Goal: Find specific page/section: Locate a particular part of the current website

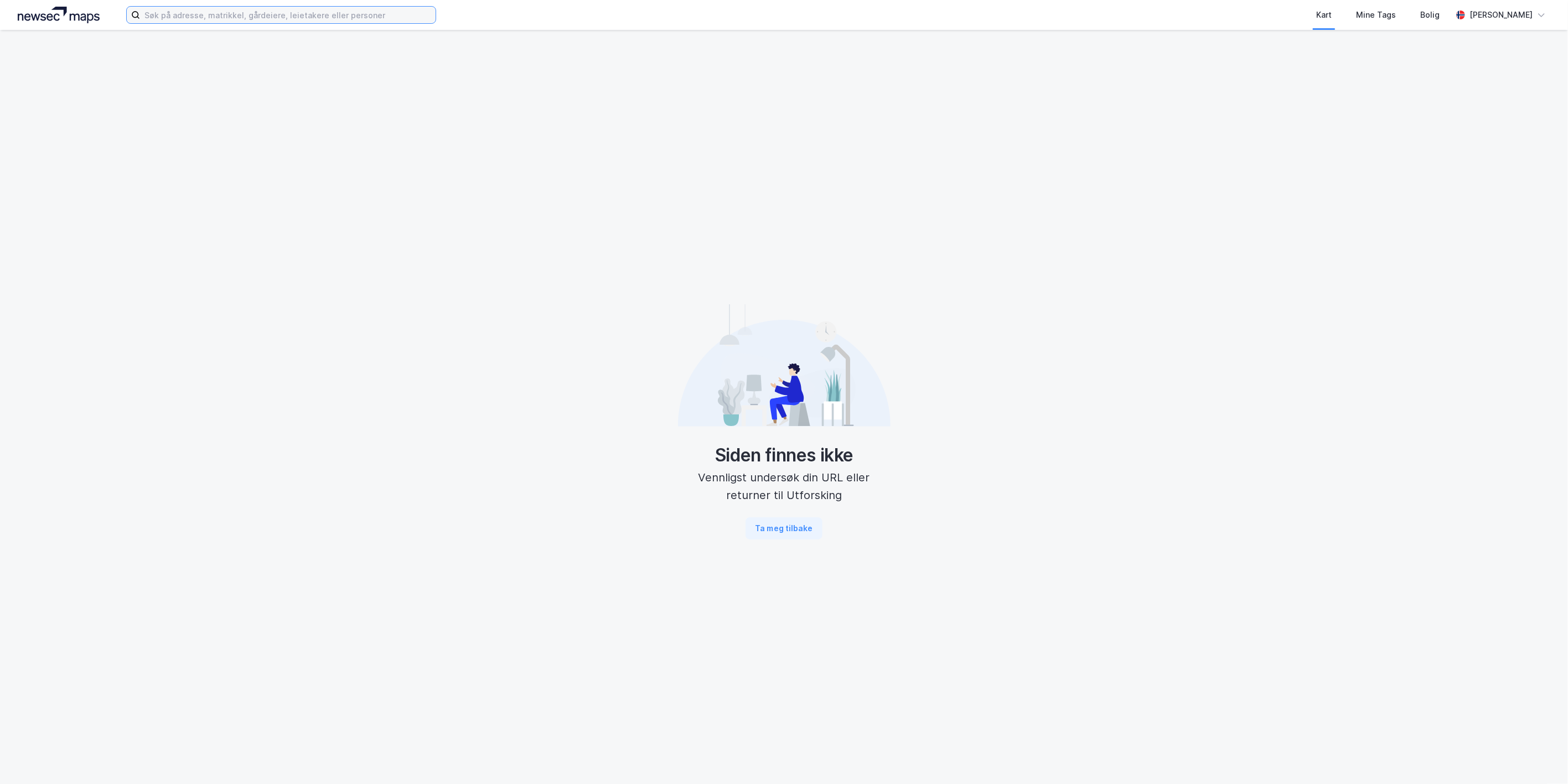
click at [308, 20] on input at bounding box center [288, 15] width 296 height 17
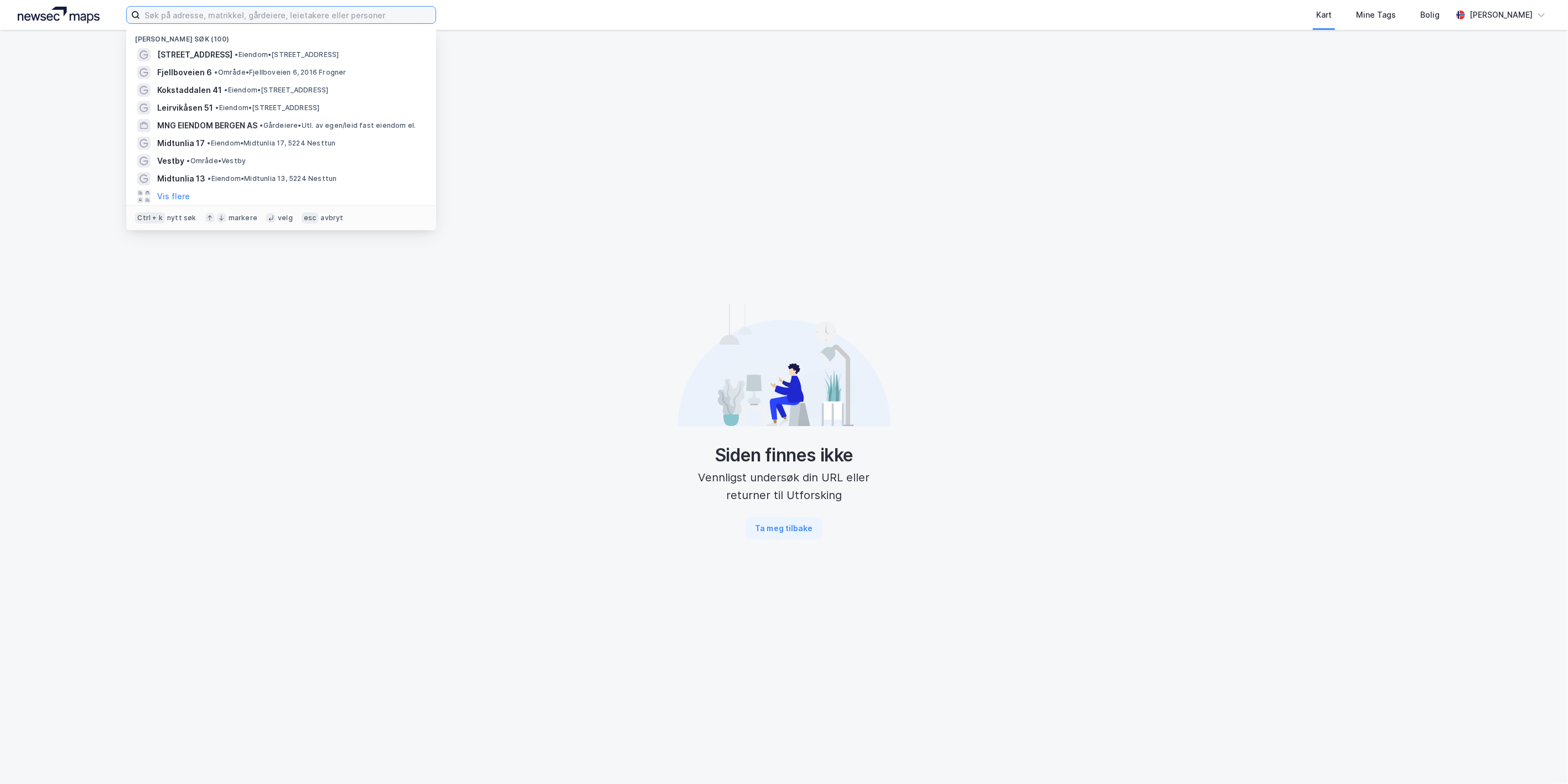
paste input "Hoffsjef [STREET_ADDRESS]"
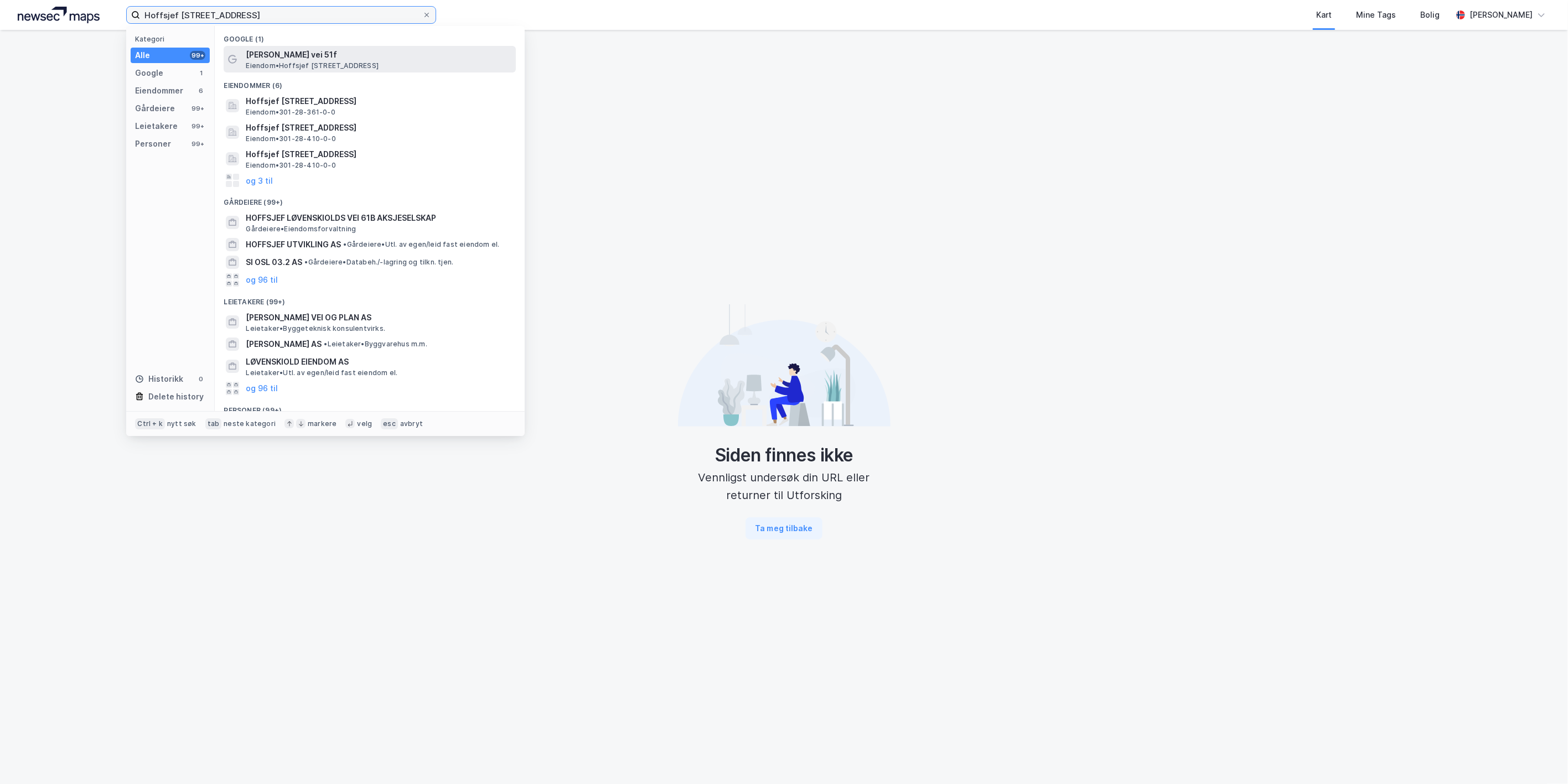
type input "Hoffsjef [STREET_ADDRESS]"
click at [325, 59] on span "[PERSON_NAME] vei 51f" at bounding box center [379, 55] width 266 height 13
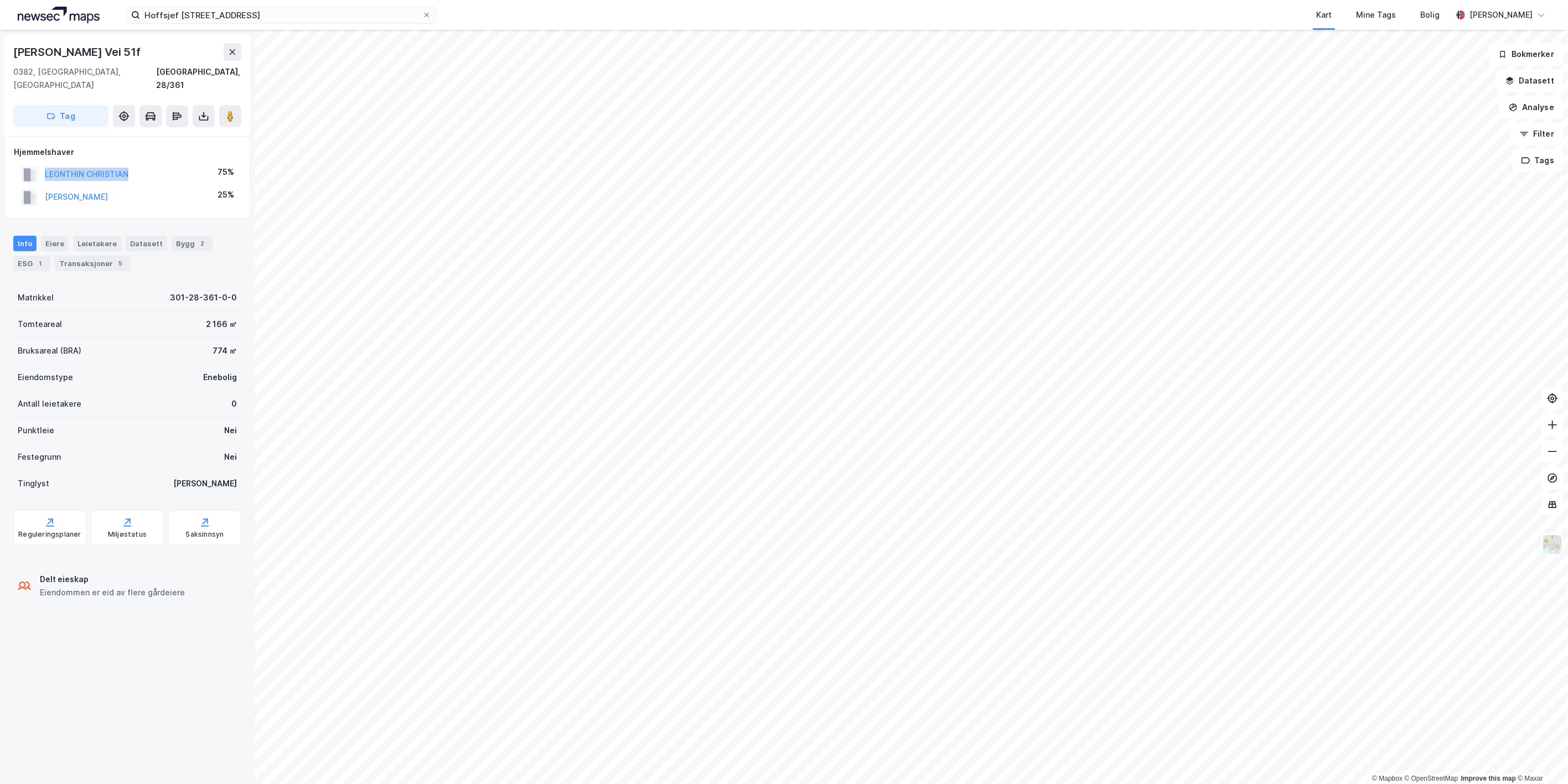
drag, startPoint x: 151, startPoint y: 166, endPoint x: 46, endPoint y: 170, distance: 105.1
click at [46, 170] on div "[PERSON_NAME][DEMOGRAPHIC_DATA] 75%" at bounding box center [127, 174] width 227 height 23
copy button "LEONTHIN CHRISTIAN"
